Goal: Information Seeking & Learning: Learn about a topic

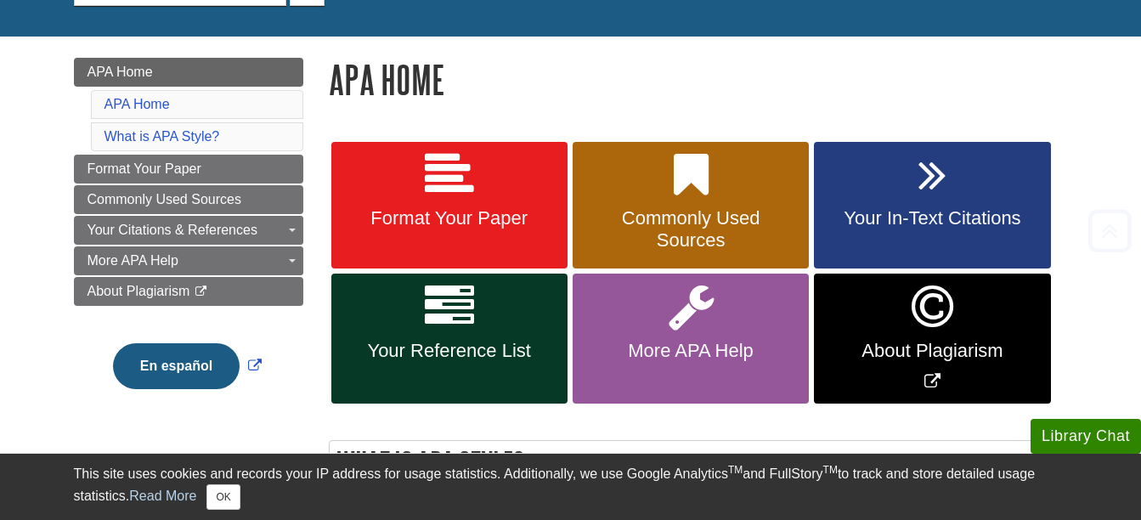
scroll to position [340, 0]
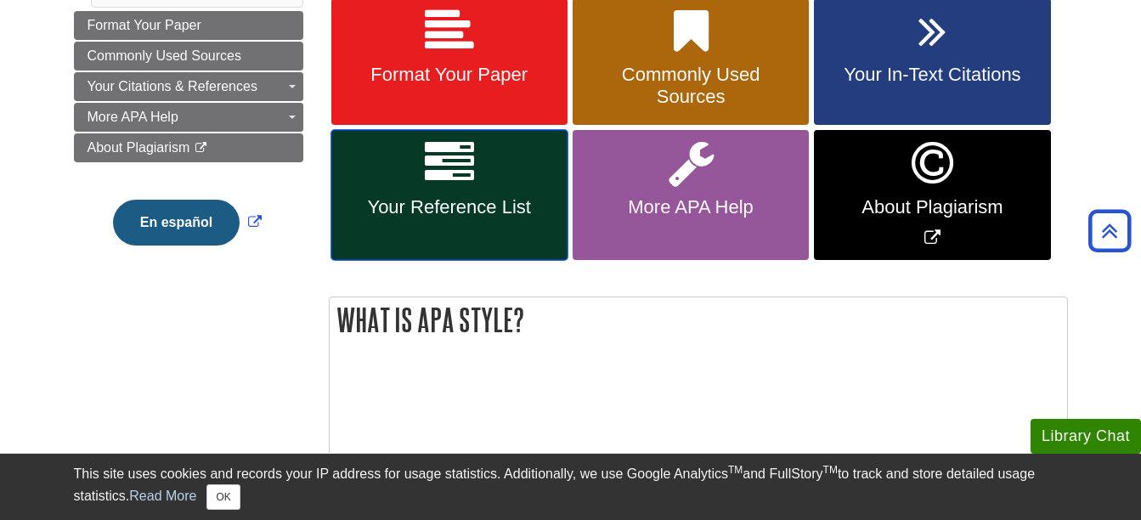
click at [483, 180] on link "Your Reference List" at bounding box center [449, 195] width 236 height 130
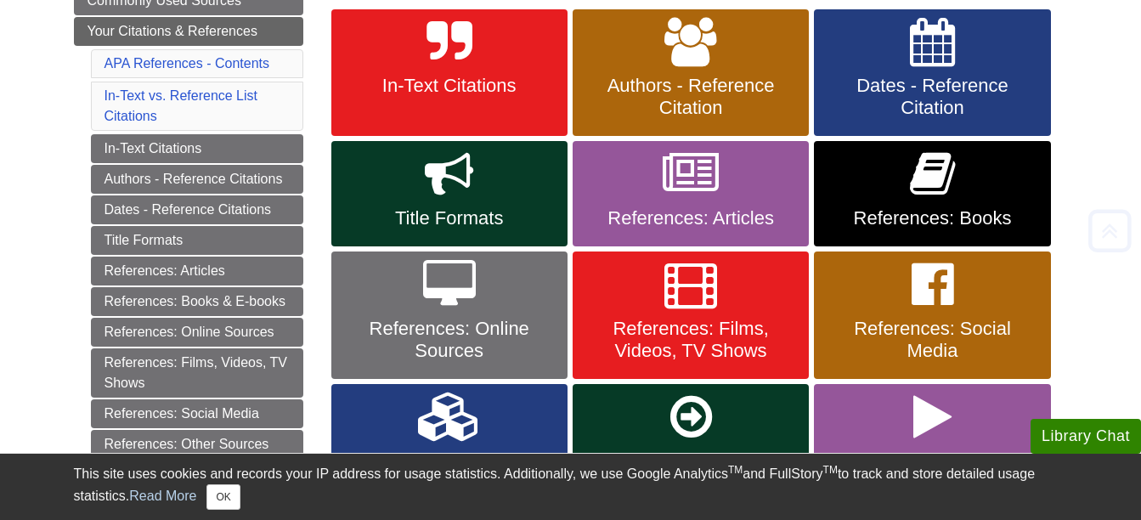
scroll to position [340, 0]
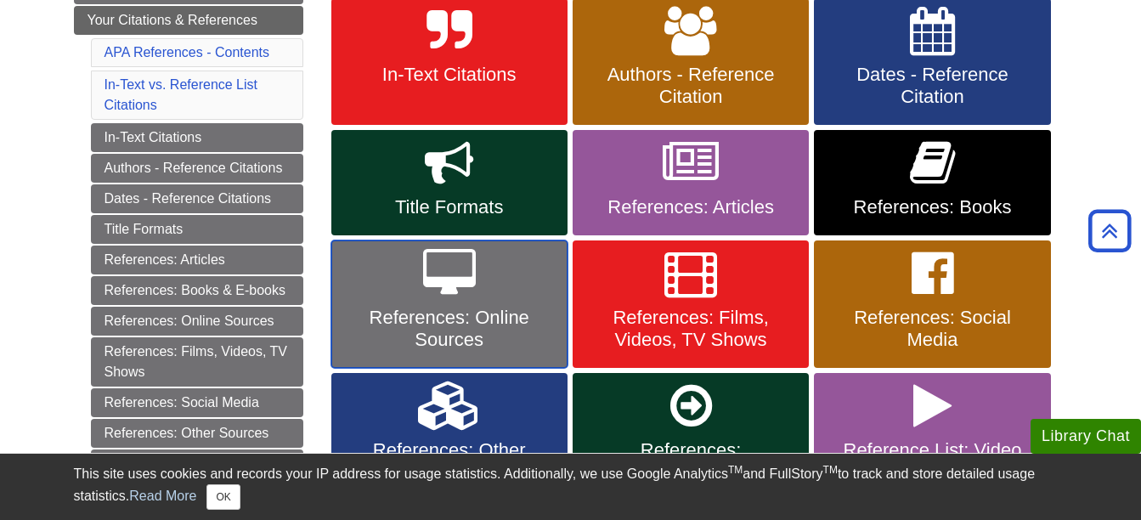
click at [479, 301] on link "References: Online Sources" at bounding box center [449, 303] width 236 height 127
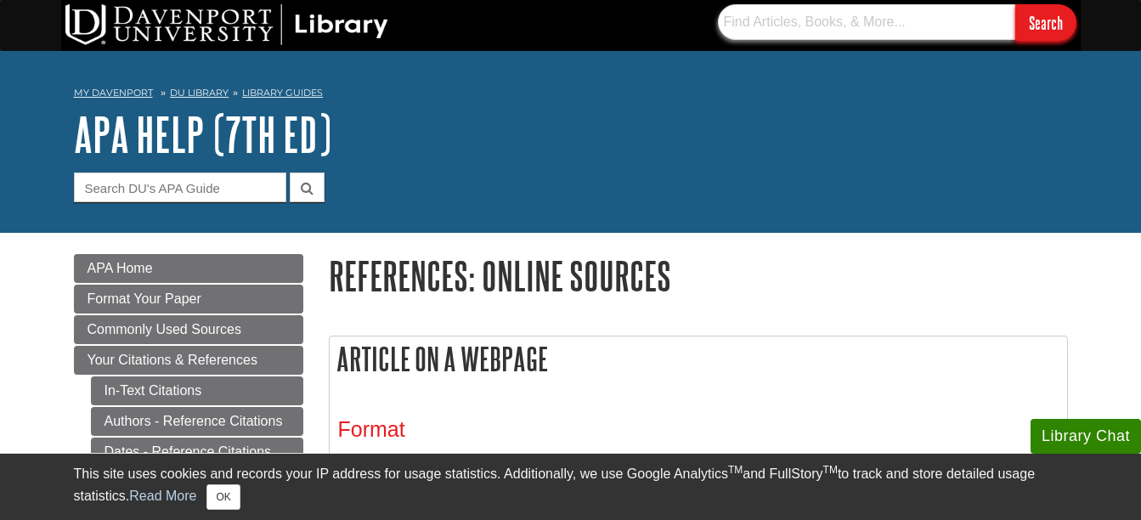
click at [745, 21] on input "text" at bounding box center [866, 22] width 297 height 36
type input "erythematous"
click at [1037, 22] on input "Search" at bounding box center [1045, 22] width 61 height 37
